Goal: Navigation & Orientation: Find specific page/section

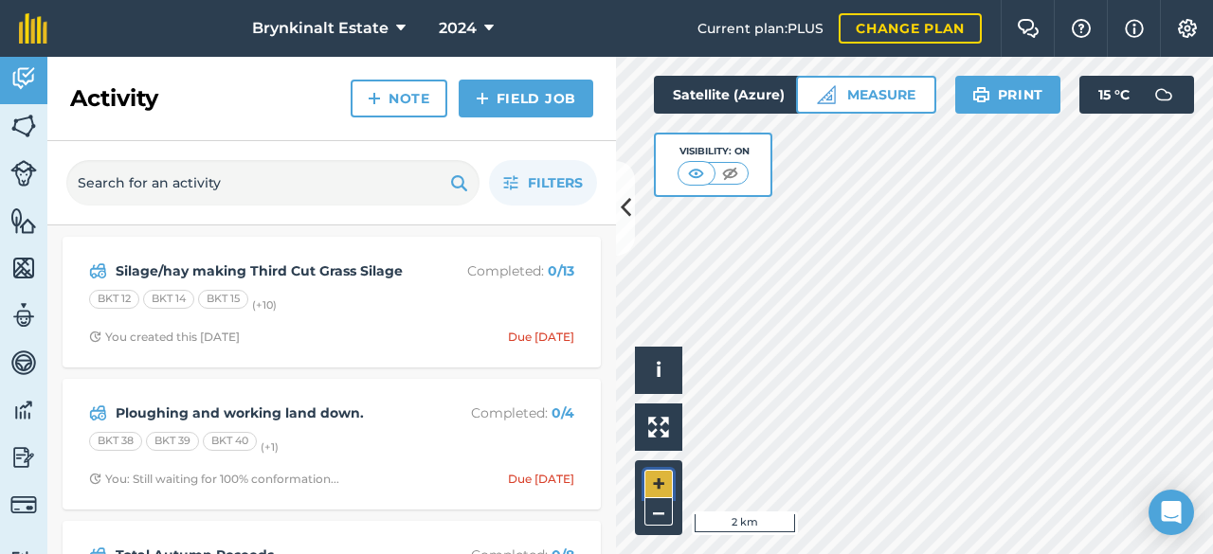
click at [659, 473] on button "+" at bounding box center [658, 484] width 28 height 28
click at [668, 473] on button "+" at bounding box center [658, 484] width 28 height 28
click at [701, 173] on img at bounding box center [696, 173] width 24 height 19
click at [657, 483] on button "+" at bounding box center [658, 484] width 28 height 28
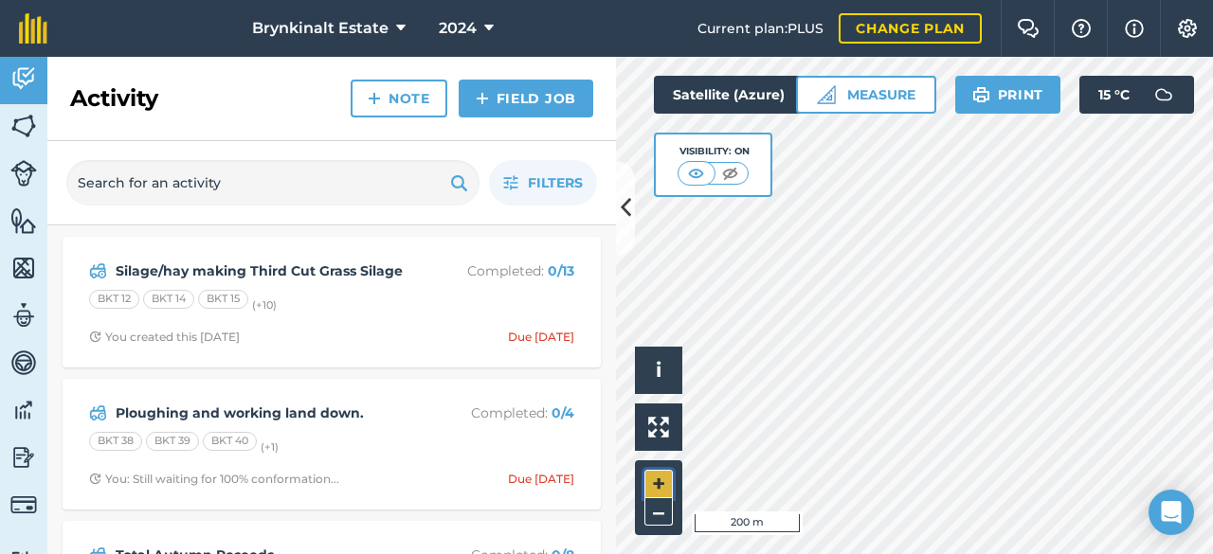
click at [657, 483] on button "+" at bounding box center [658, 484] width 28 height 28
click at [29, 112] on img at bounding box center [23, 126] width 27 height 28
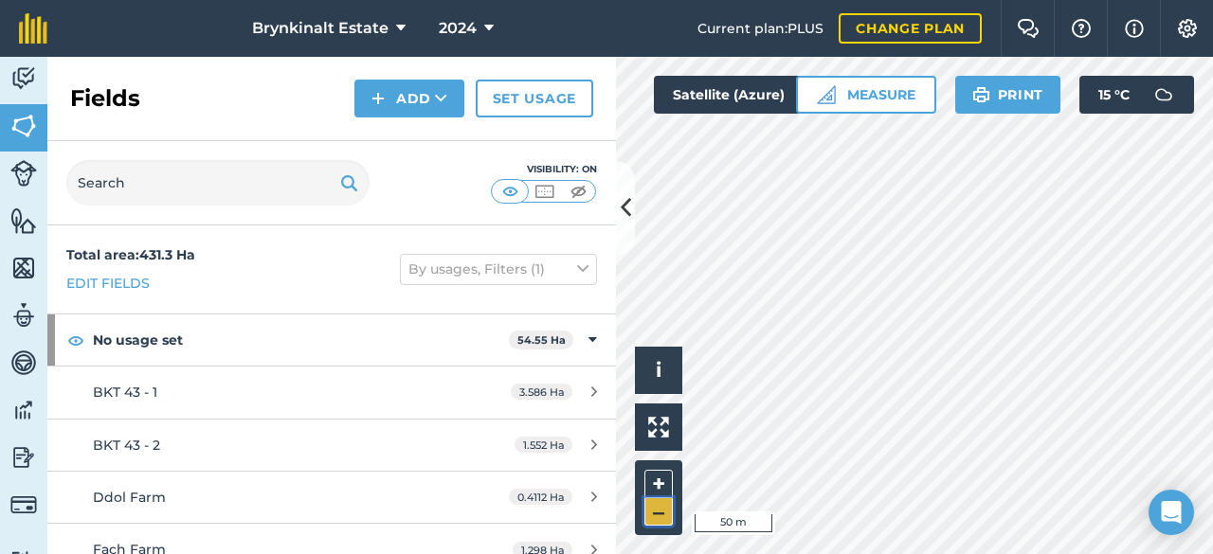
click at [663, 511] on button "–" at bounding box center [658, 511] width 28 height 27
click at [653, 517] on button "–" at bounding box center [658, 511] width 28 height 27
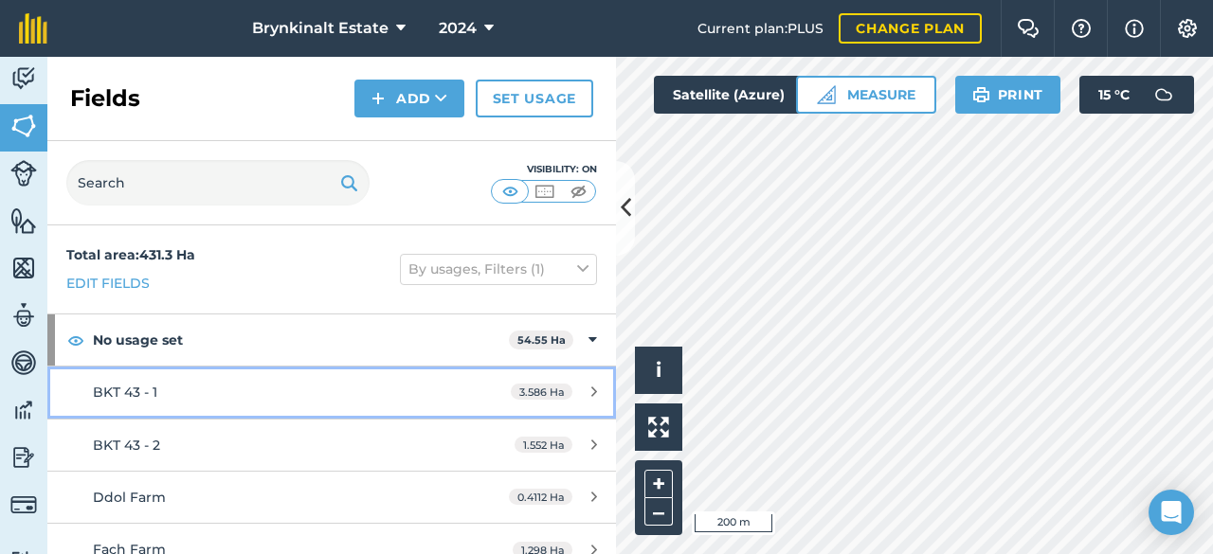
click at [150, 402] on link "BKT 43 - 1 3.586 Ha" at bounding box center [331, 392] width 568 height 51
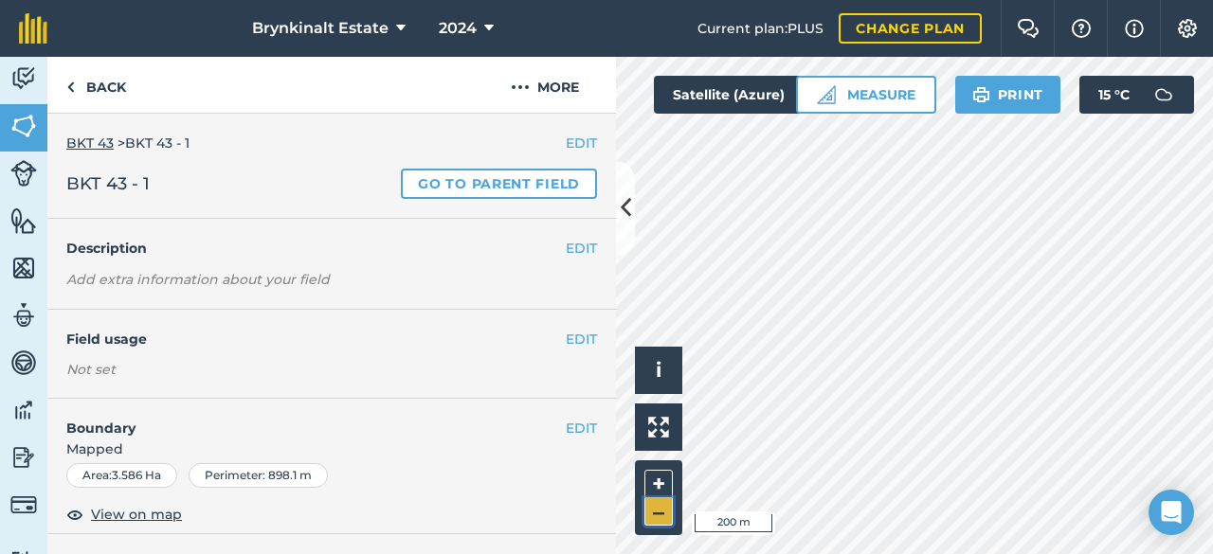
click at [661, 511] on button "–" at bounding box center [658, 511] width 28 height 27
click at [665, 480] on button "+" at bounding box center [658, 484] width 28 height 28
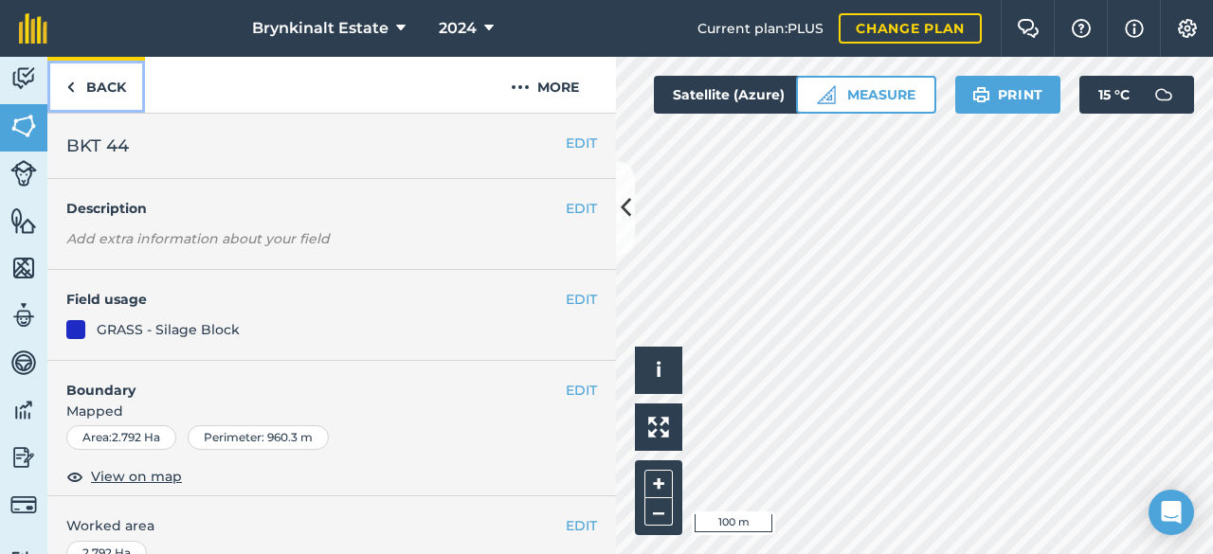
click at [99, 82] on link "Back" at bounding box center [96, 85] width 98 height 56
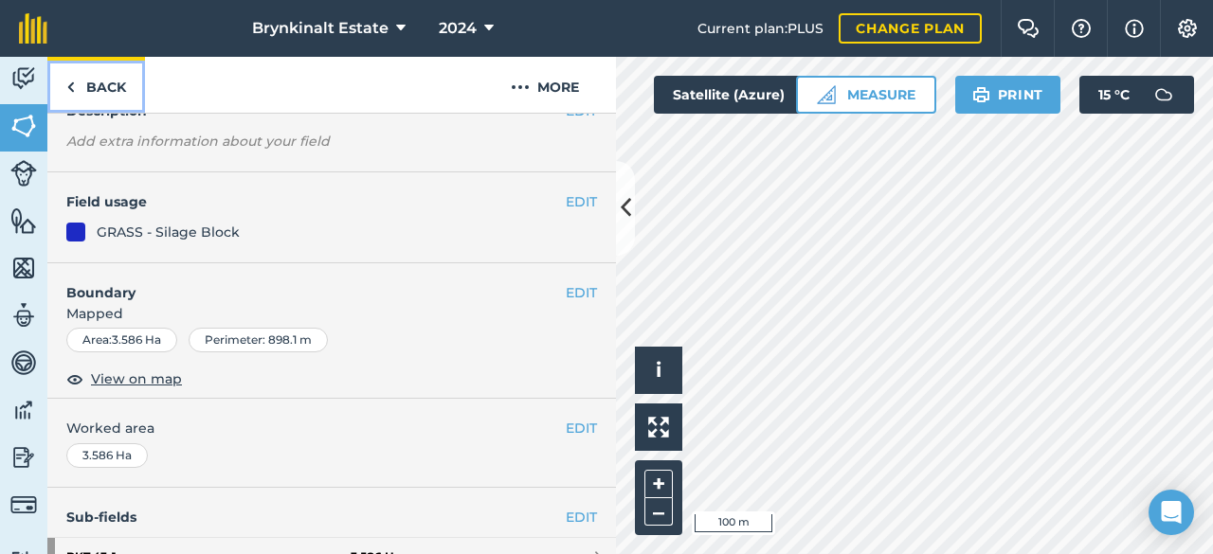
scroll to position [100, 0]
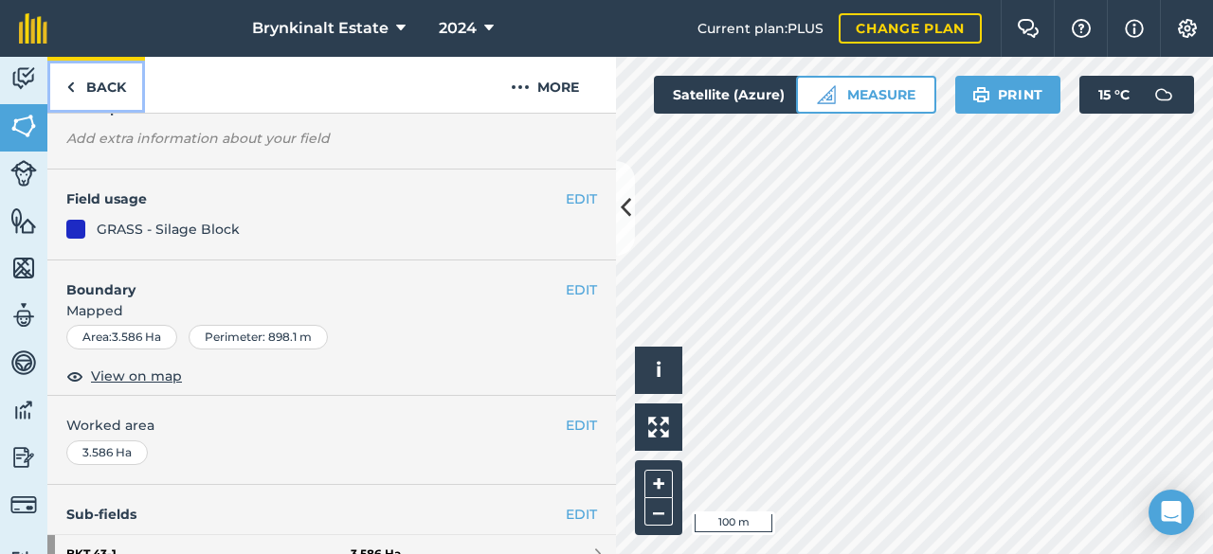
click at [91, 85] on link "Back" at bounding box center [96, 85] width 98 height 56
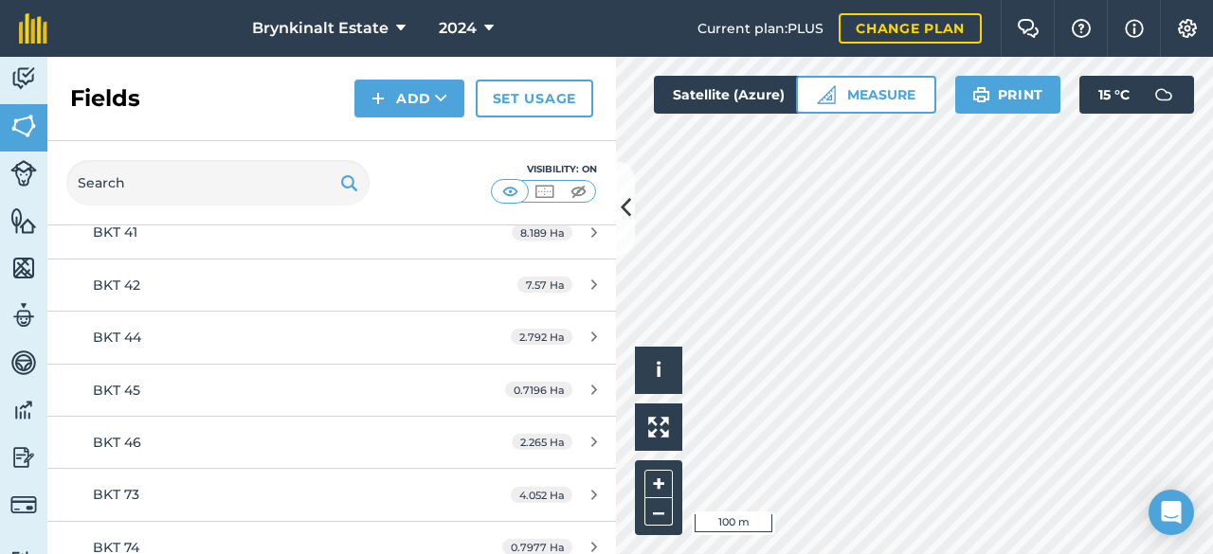
scroll to position [5276, 0]
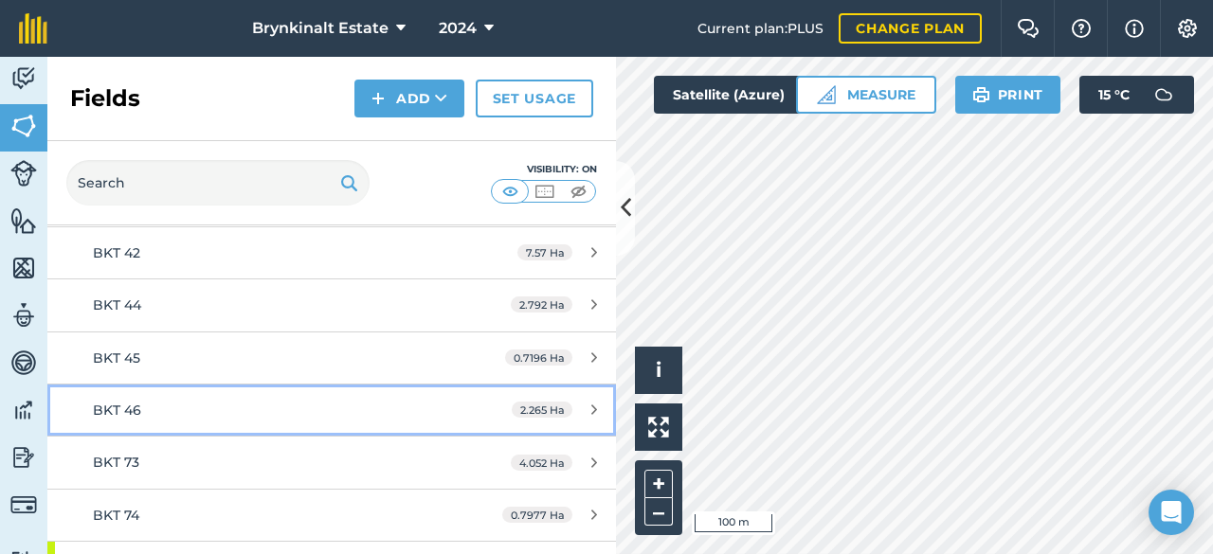
click at [349, 400] on div "BKT 46" at bounding box center [271, 410] width 356 height 21
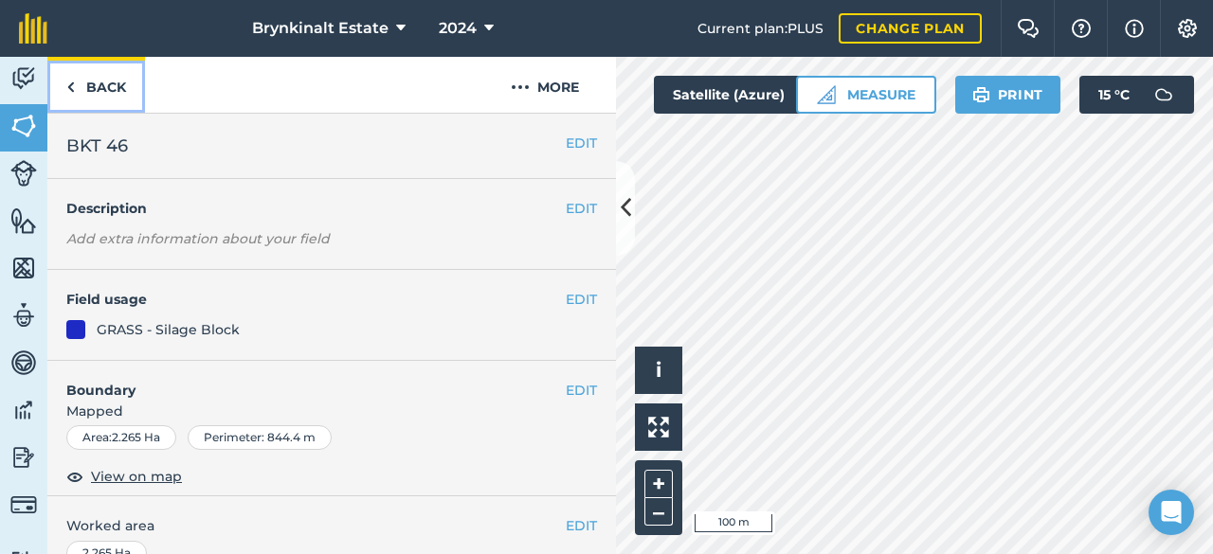
click at [113, 98] on link "Back" at bounding box center [96, 85] width 98 height 56
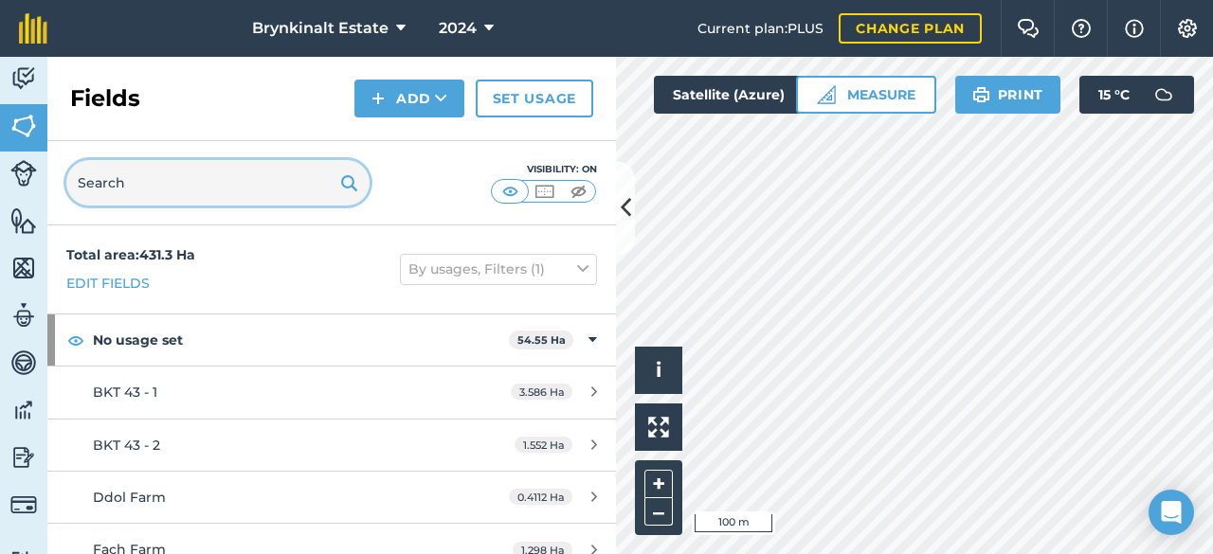
click at [296, 170] on input "text" at bounding box center [217, 182] width 303 height 45
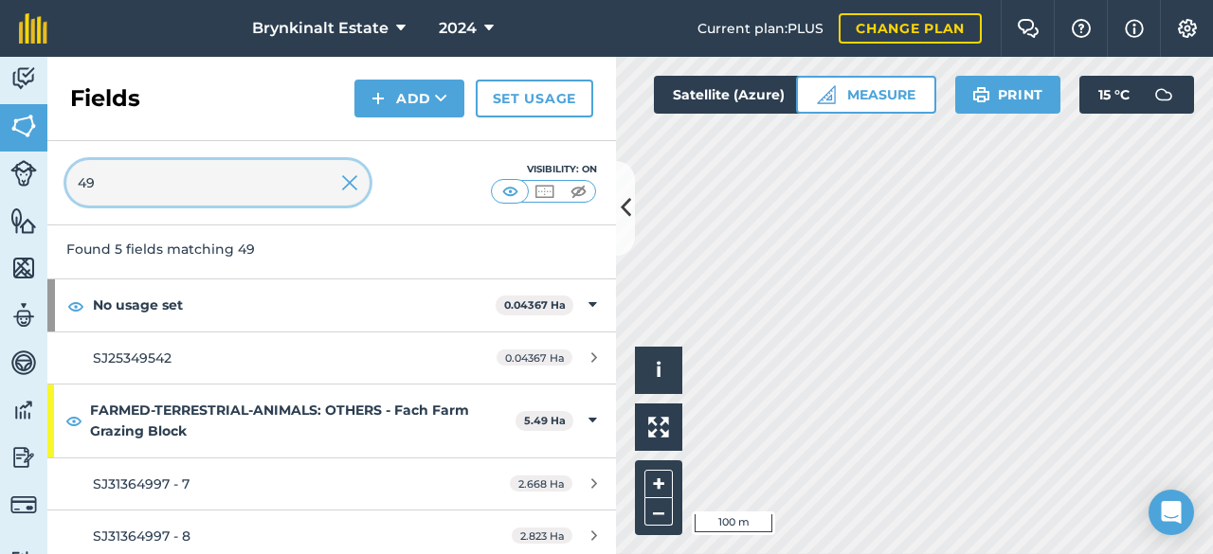
scroll to position [63, 0]
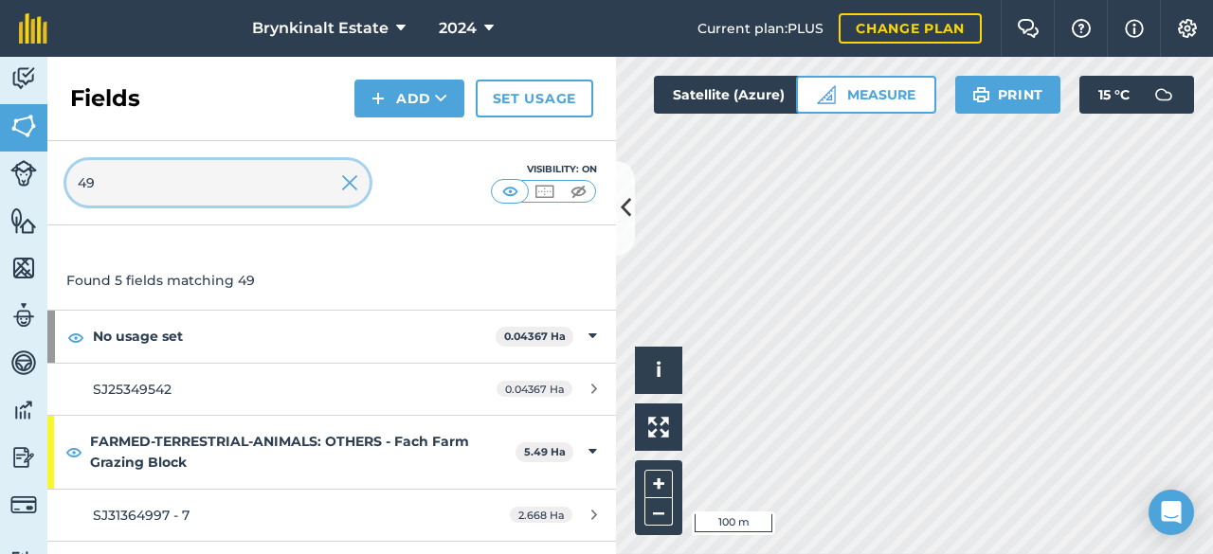
type input "4"
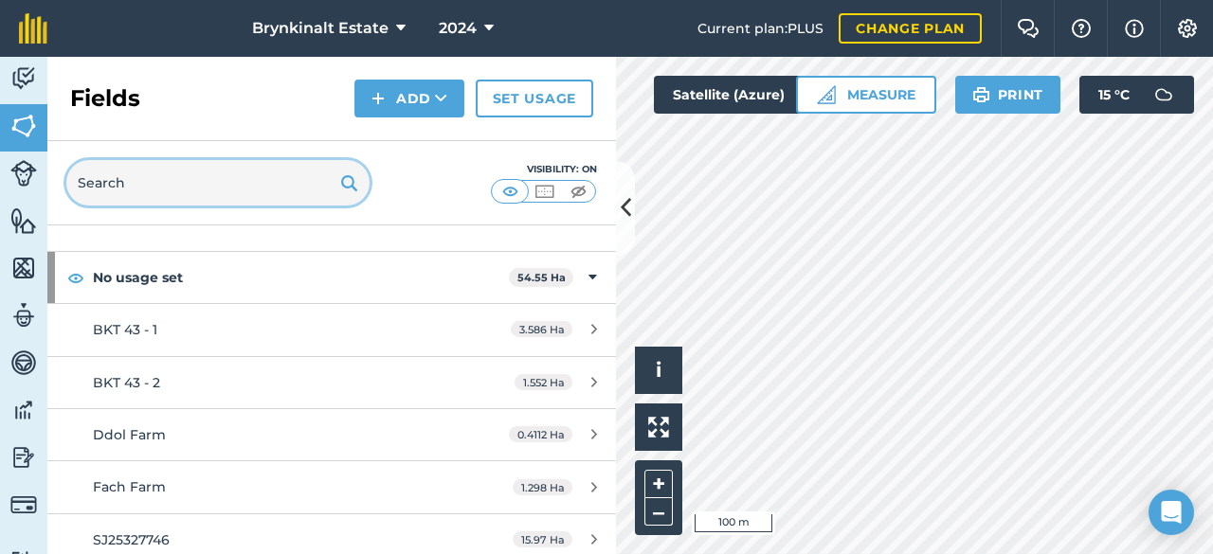
click at [299, 181] on input "text" at bounding box center [217, 182] width 303 height 45
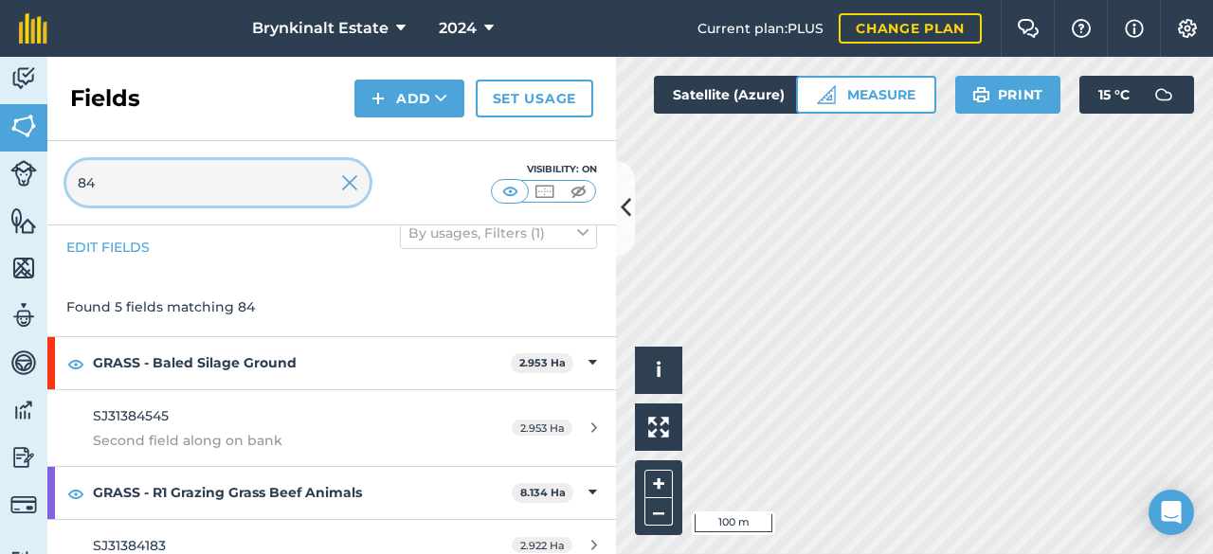
scroll to position [0, 0]
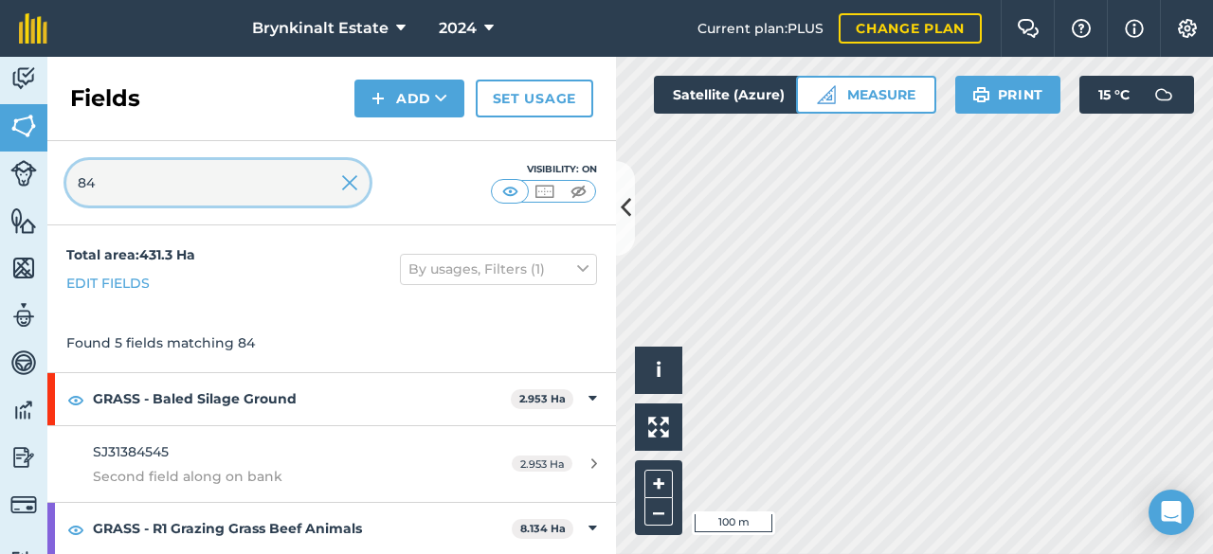
type input "84"
click at [356, 186] on img at bounding box center [349, 182] width 17 height 23
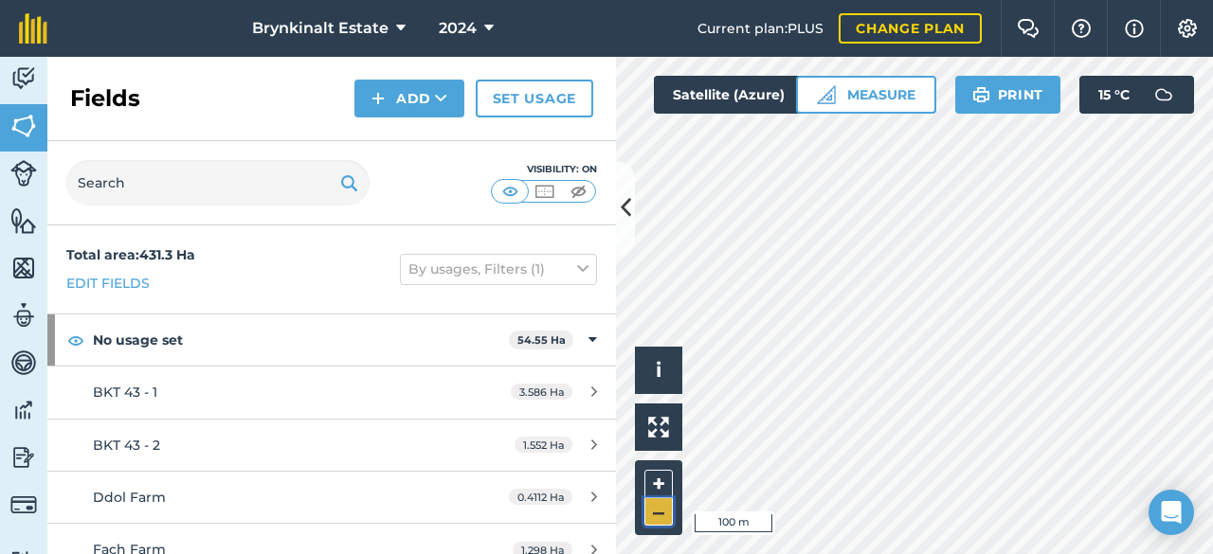
click at [661, 508] on button "–" at bounding box center [658, 511] width 28 height 27
click at [654, 477] on button "+" at bounding box center [658, 484] width 28 height 28
click at [656, 505] on button "–" at bounding box center [658, 511] width 28 height 27
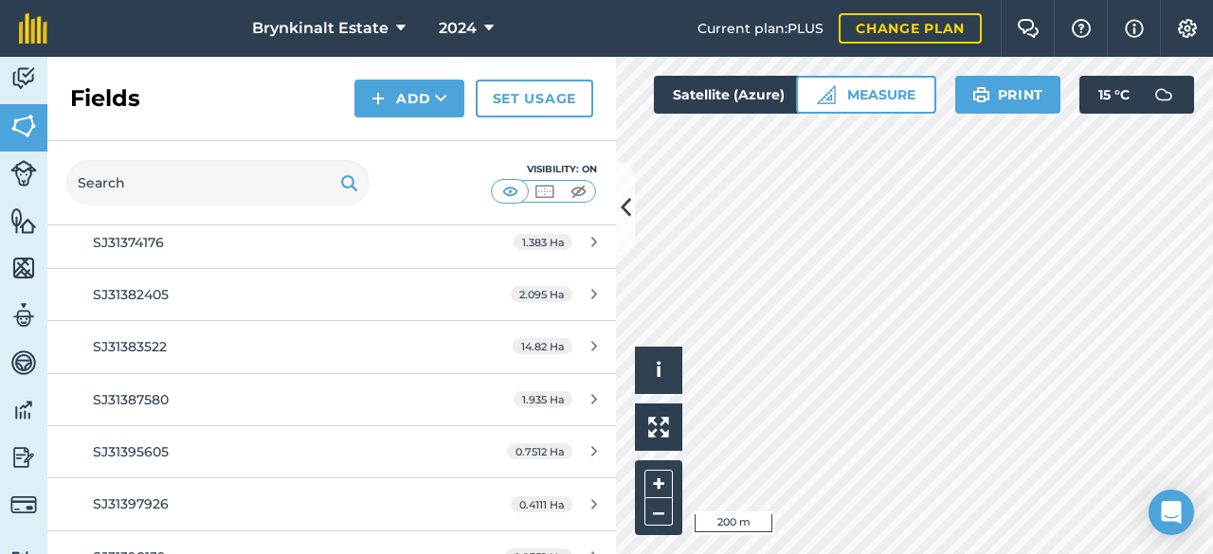
scroll to position [7181, 0]
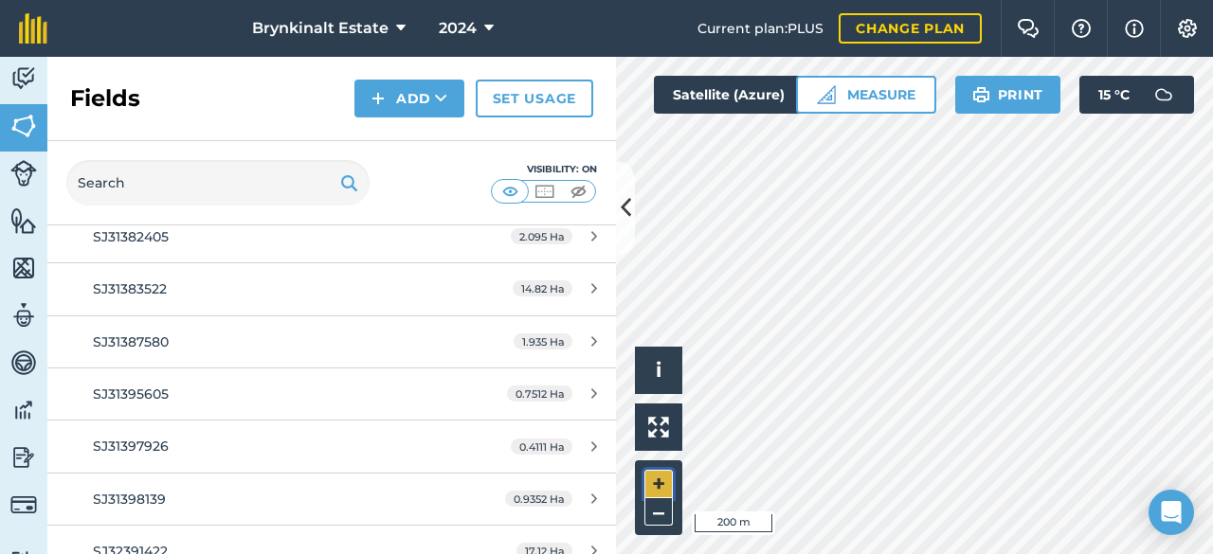
click at [656, 473] on button "+" at bounding box center [658, 484] width 28 height 28
click at [664, 478] on button "+" at bounding box center [658, 484] width 28 height 28
